Goal: Information Seeking & Learning: Learn about a topic

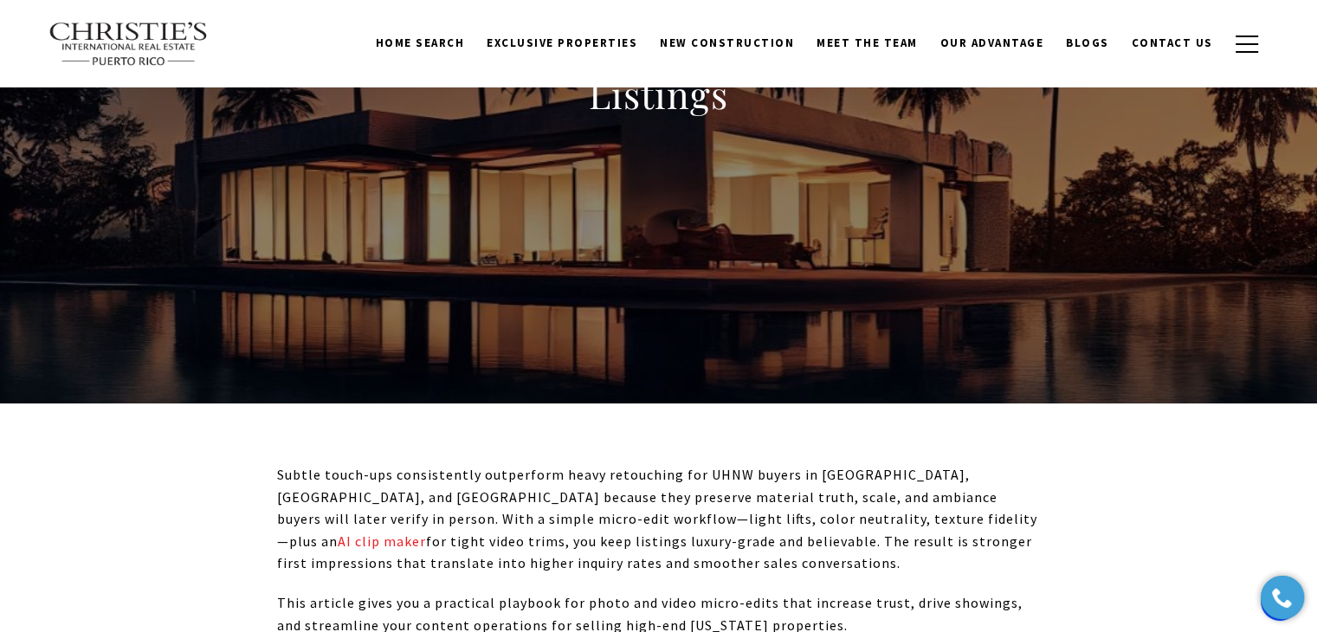
scroll to position [173, 0]
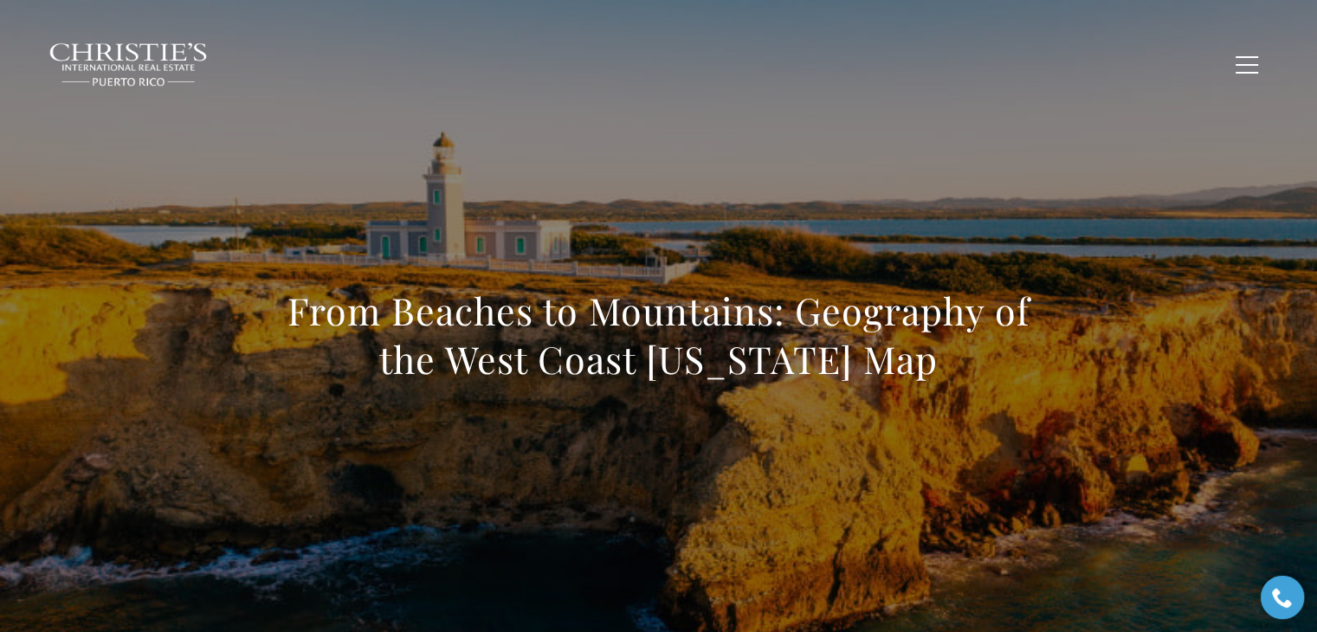
drag, startPoint x: 512, startPoint y: 348, endPoint x: 143, endPoint y: 273, distance: 376.4
click at [143, 273] on div "From Beaches to Mountains: Geography of the West Coast Puerto Rico Map" at bounding box center [659, 346] width 1212 height 519
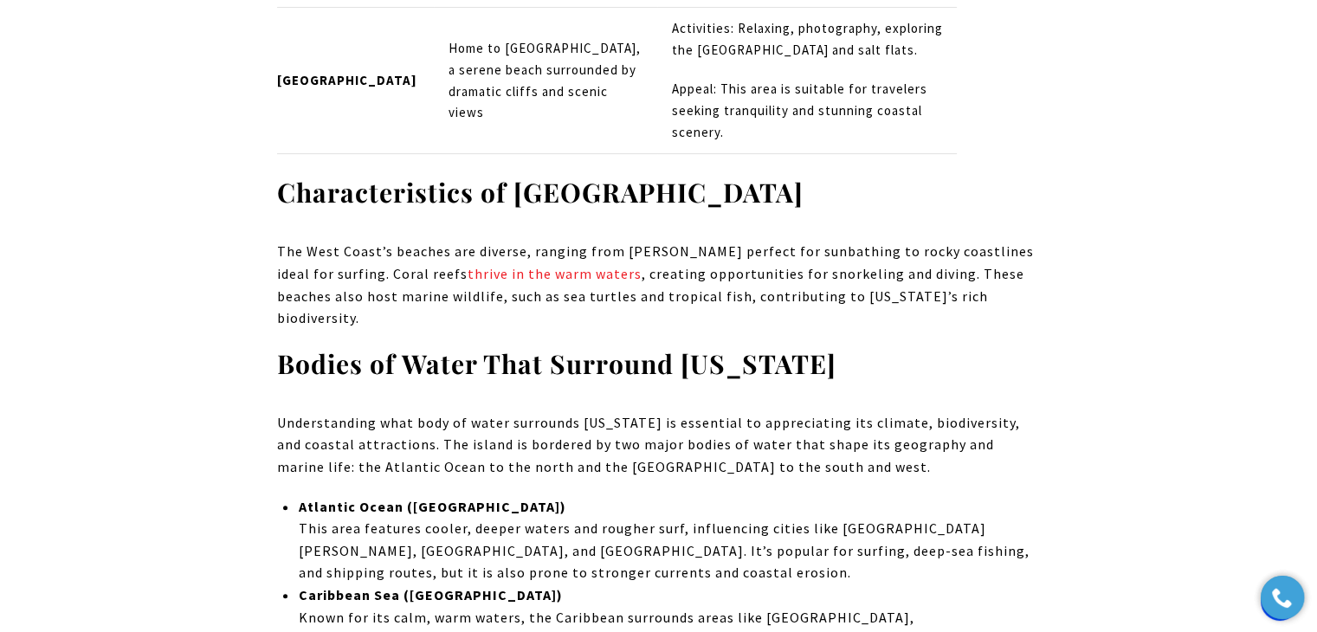
scroll to position [7098, 0]
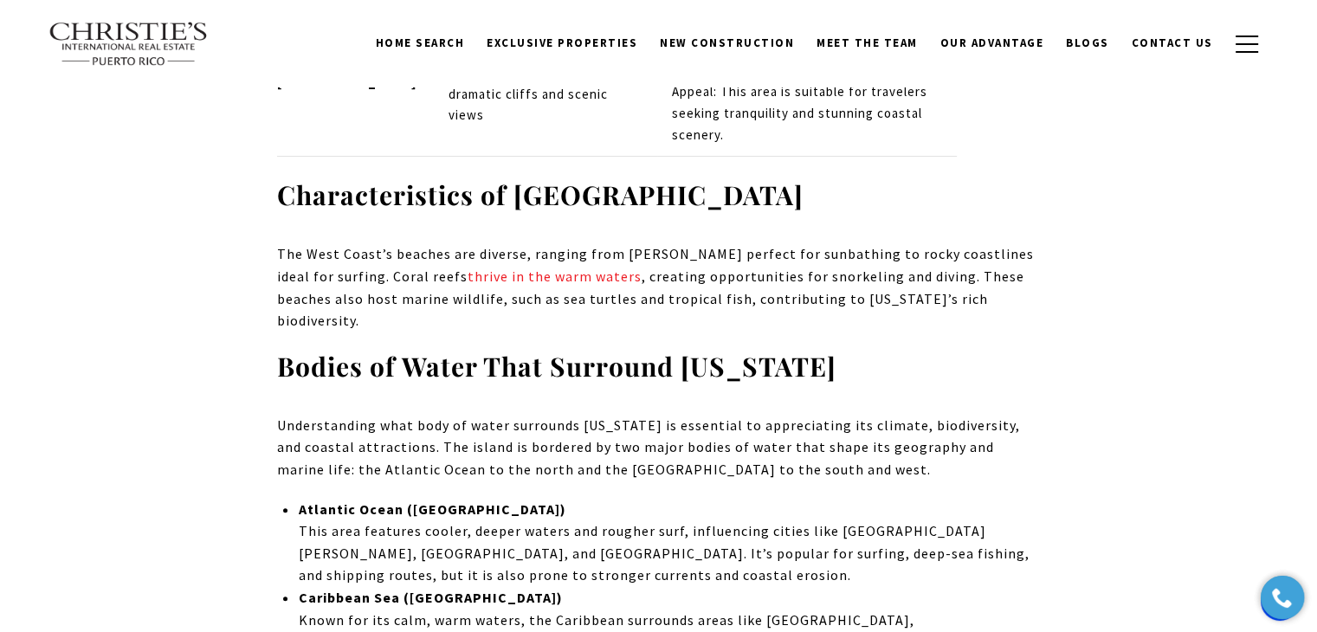
drag, startPoint x: 848, startPoint y: 209, endPoint x: 192, endPoint y: 190, distance: 656.4
copy strong "Bodies of Water That Surround Puerto Rico"
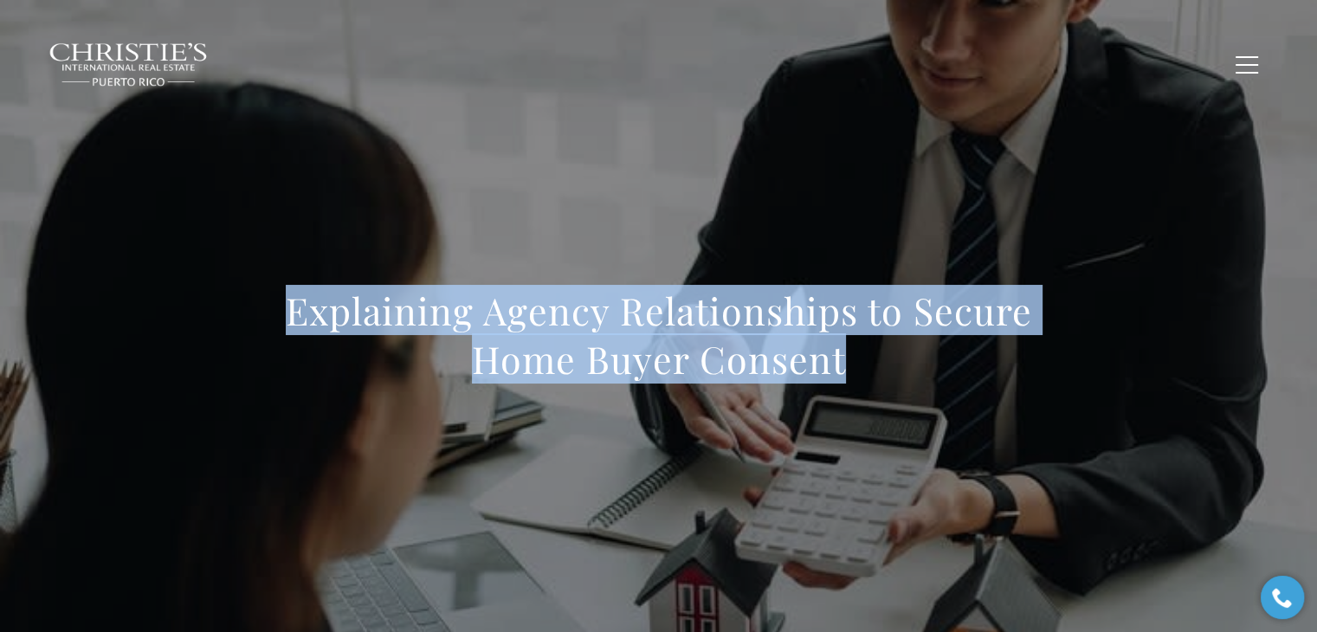
drag, startPoint x: 870, startPoint y: 360, endPoint x: 95, endPoint y: 292, distance: 777.8
click at [95, 292] on div "Explaining Agency Relationships to Secure Home Buyer Consent" at bounding box center [659, 346] width 1212 height 519
copy h1 "Explaining Agency Relationships to Secure Home Buyer Consent"
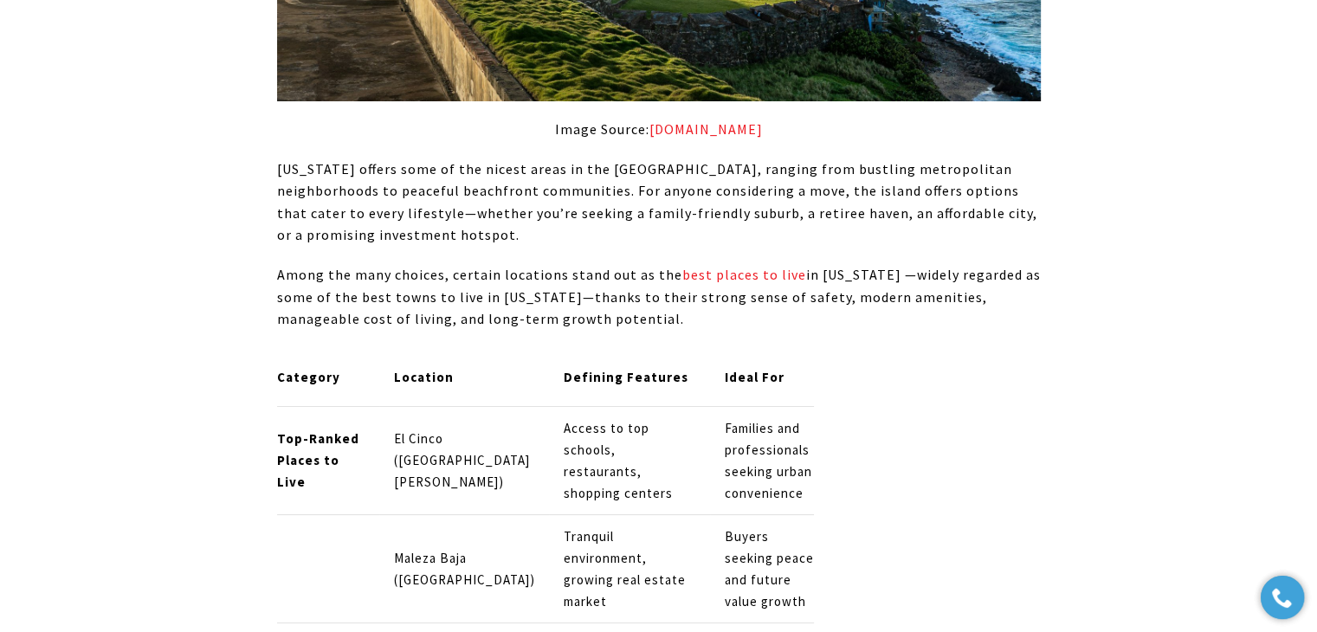
scroll to position [6319, 0]
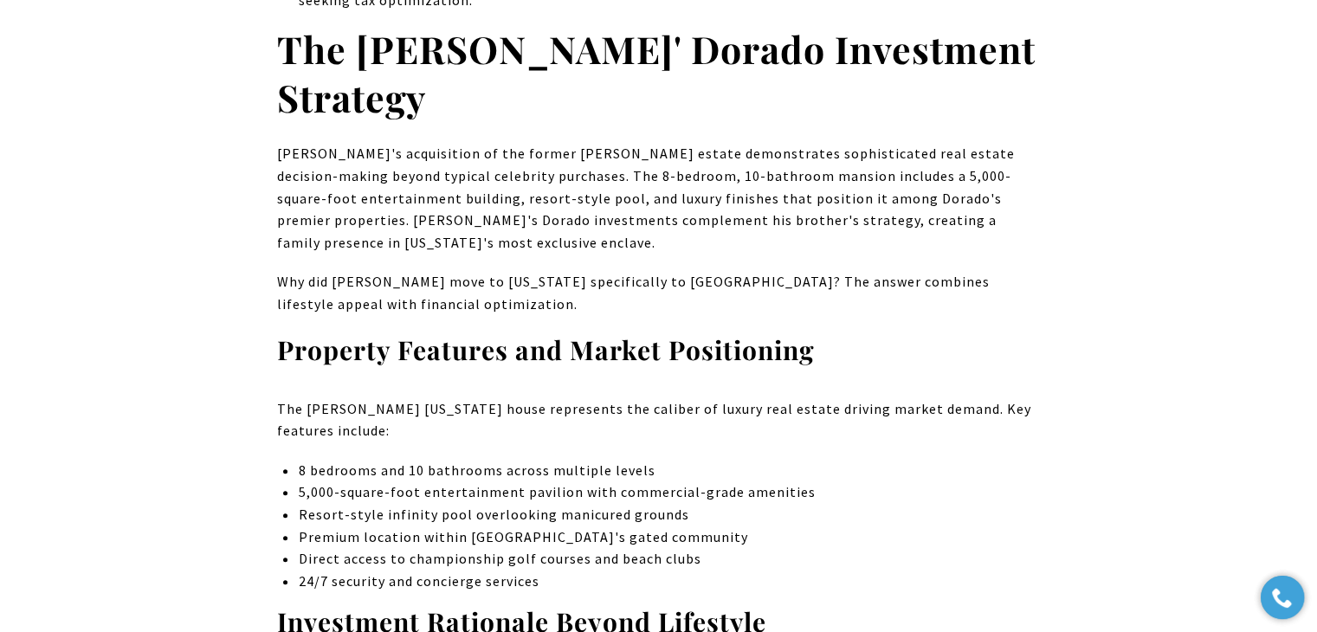
scroll to position [1164, 0]
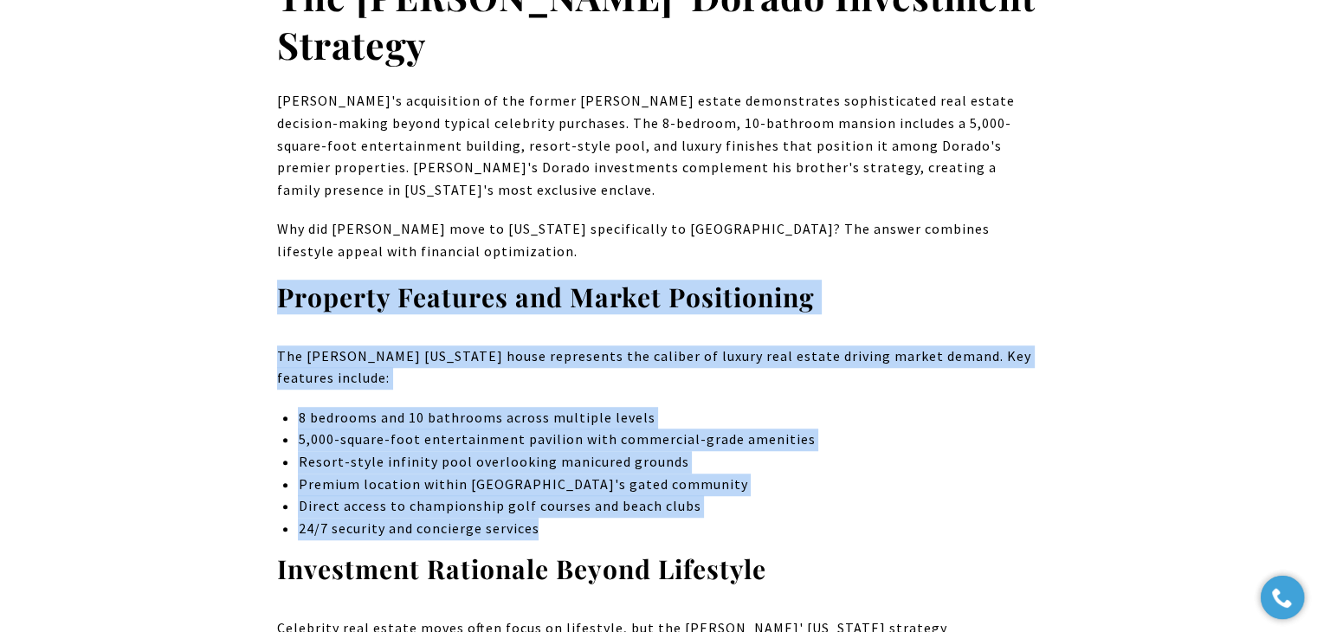
drag, startPoint x: 262, startPoint y: 243, endPoint x: 761, endPoint y: 487, distance: 555.2
copy div "Property Features and Market Positioning The Jake Paul Puerto Rico house repres…"
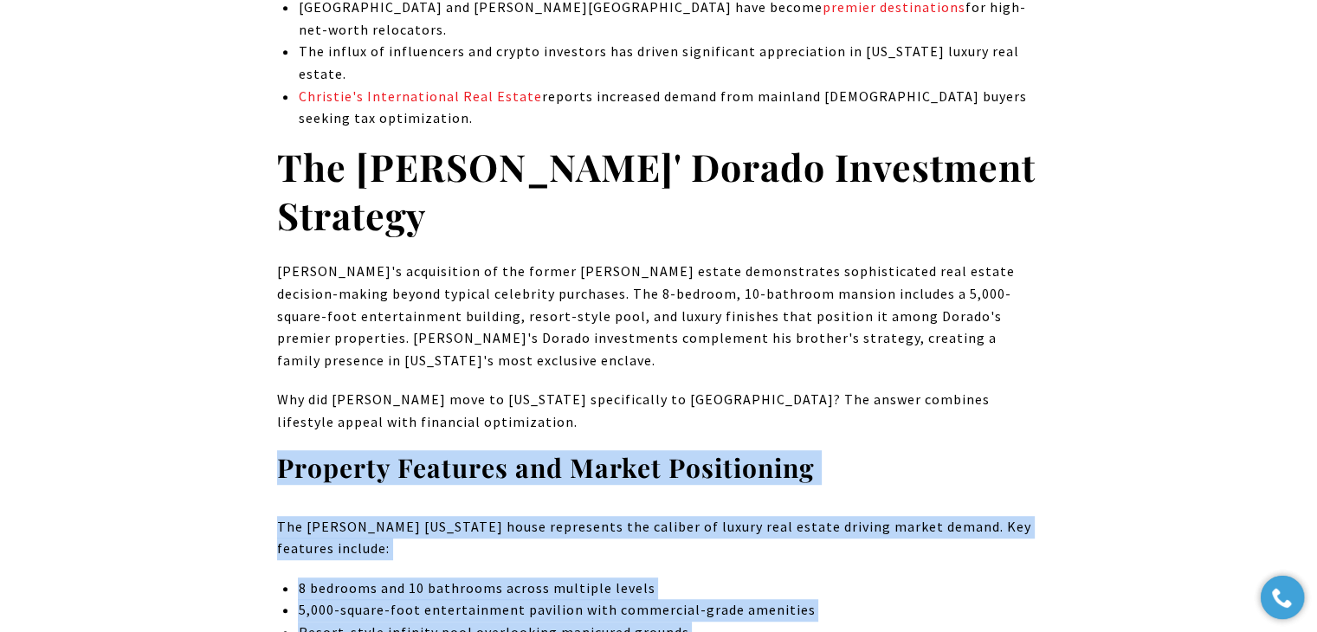
scroll to position [905, 0]
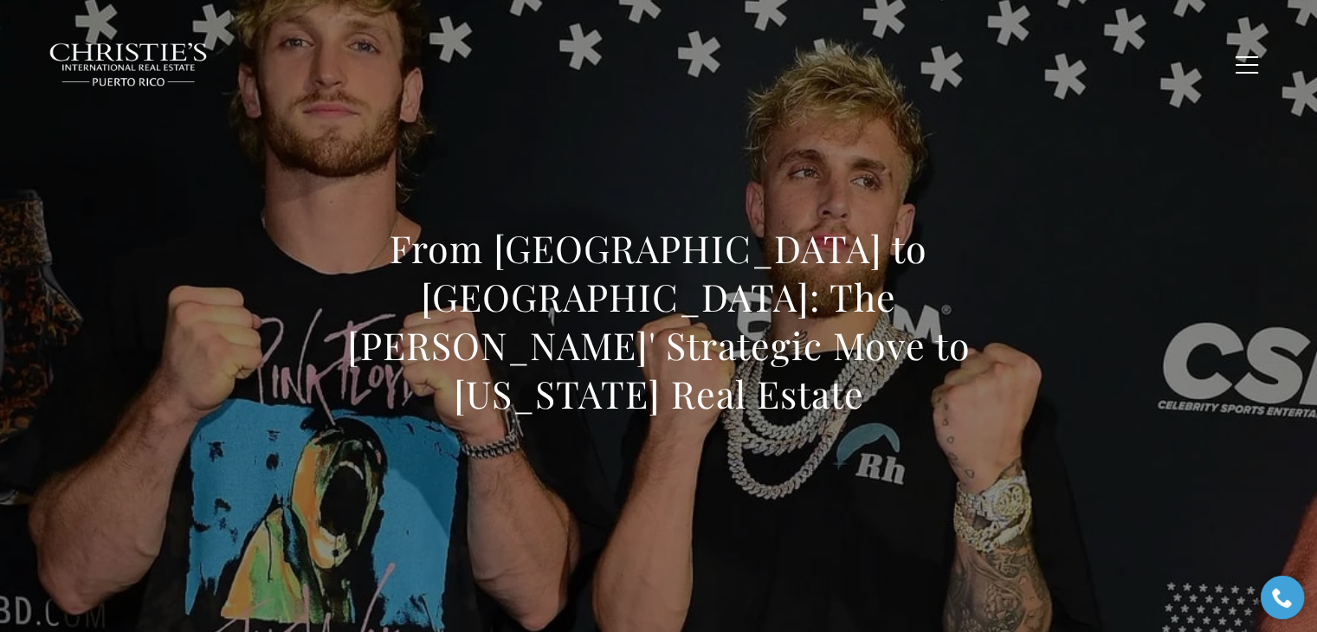
scroll to position [0, 0]
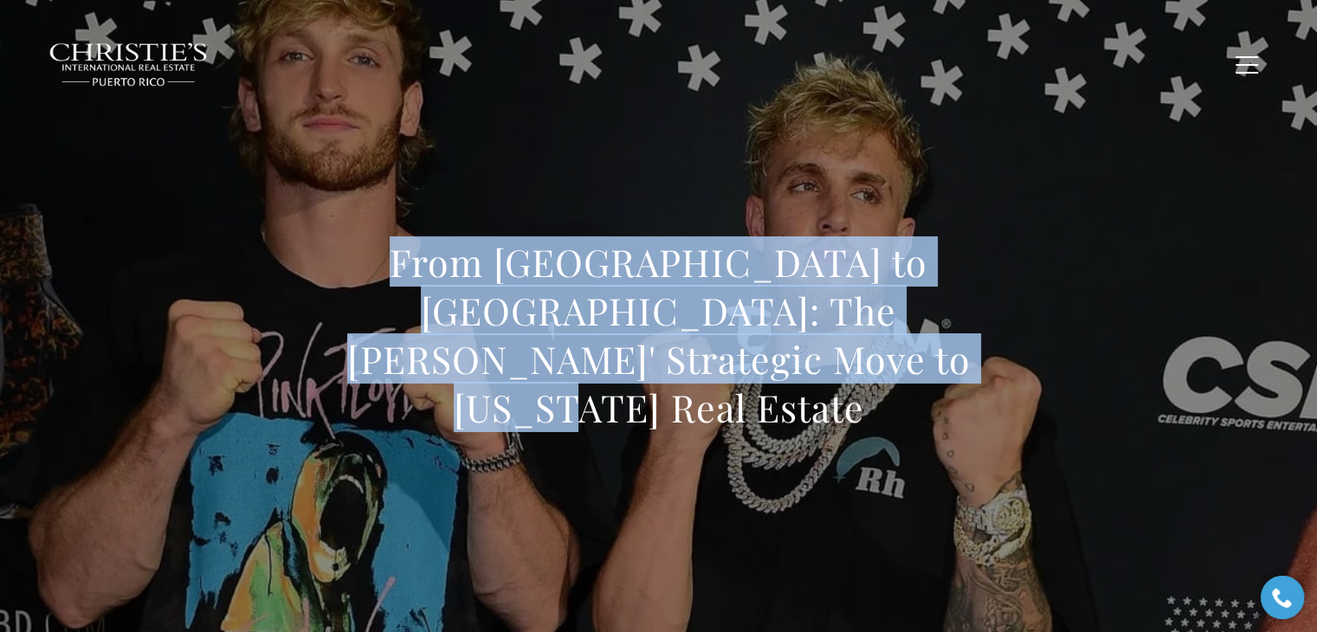
drag, startPoint x: 794, startPoint y: 382, endPoint x: 194, endPoint y: 257, distance: 612.7
click at [194, 257] on div "From [GEOGRAPHIC_DATA] to [GEOGRAPHIC_DATA]: The [PERSON_NAME]' Strategic Move …" at bounding box center [659, 346] width 1212 height 519
copy h1 "From [GEOGRAPHIC_DATA] to [GEOGRAPHIC_DATA]: The [PERSON_NAME]' Strategic Move …"
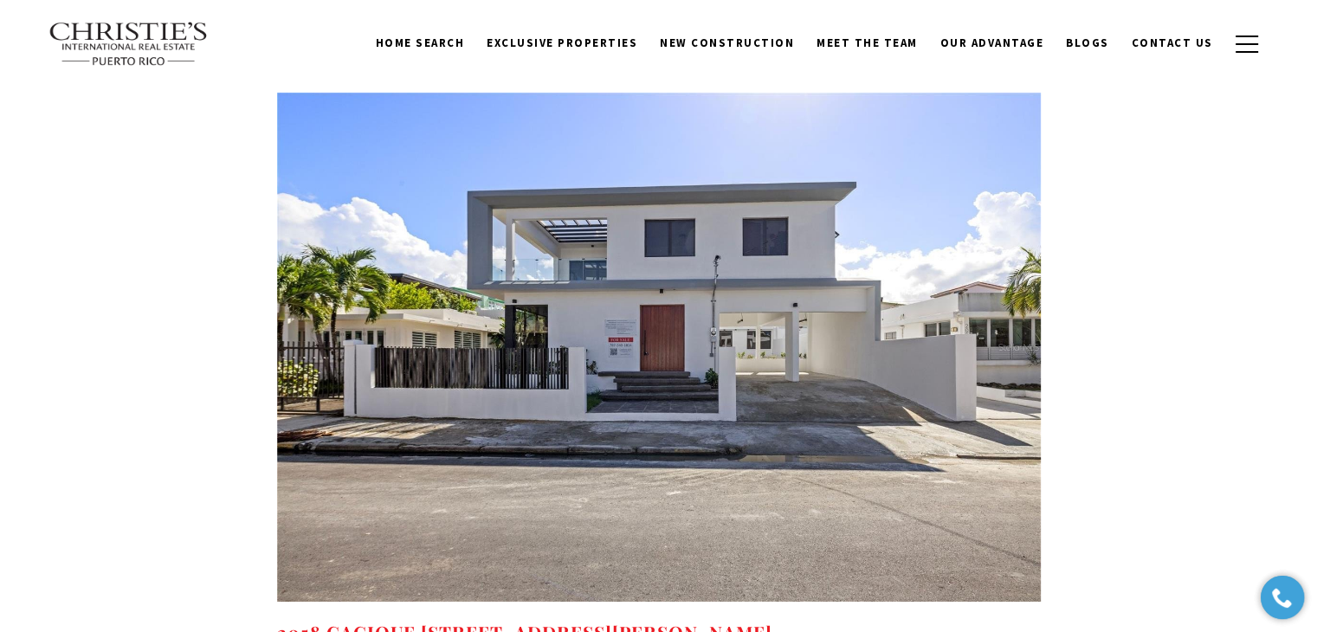
scroll to position [5800, 0]
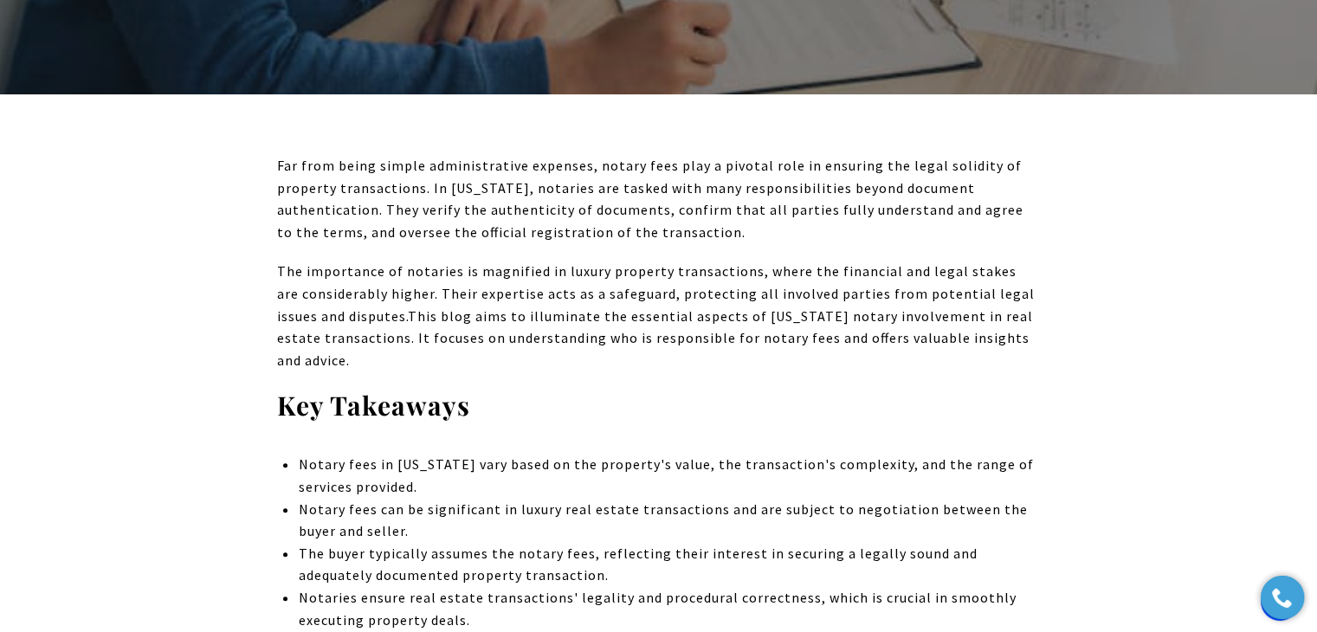
drag, startPoint x: 370, startPoint y: 321, endPoint x: 1150, endPoint y: 337, distance: 780.1
copy span "This blog aims to illuminate the essential aspects of Puerto Rico notary involv…"
